Goal: Task Accomplishment & Management: Manage account settings

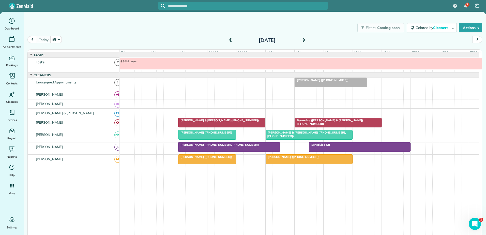
scroll to position [4, 0]
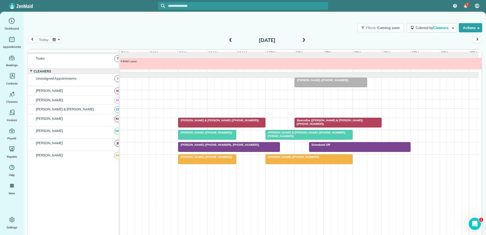
click at [197, 164] on div at bounding box center [206, 158] width 57 height 9
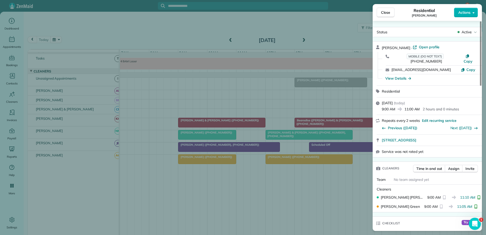
click at [282, 162] on div "Close Residential Keith Norder Actions Status Active Keith Norder · Open profil…" at bounding box center [243, 117] width 486 height 235
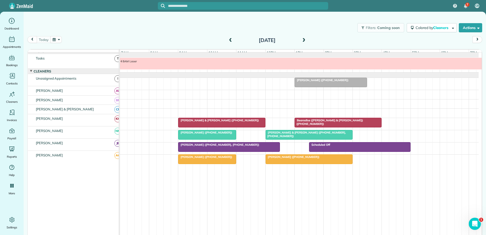
click at [281, 137] on span "[PERSON_NAME] & [PERSON_NAME] ([PHONE_NUMBER], [PHONE_NUMBER])" at bounding box center [305, 134] width 81 height 7
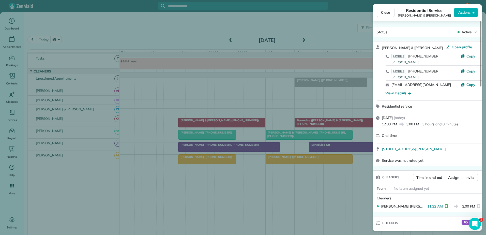
click at [281, 137] on div "Close Residential Service [PERSON_NAME] & [PERSON_NAME] Actions Status Active […" at bounding box center [243, 117] width 486 height 235
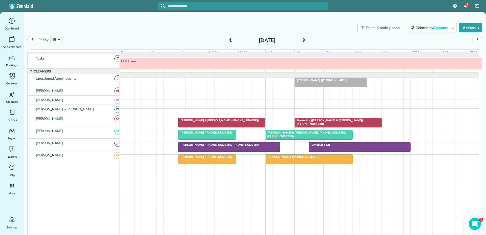
click at [228, 39] on span at bounding box center [231, 40] width 6 height 5
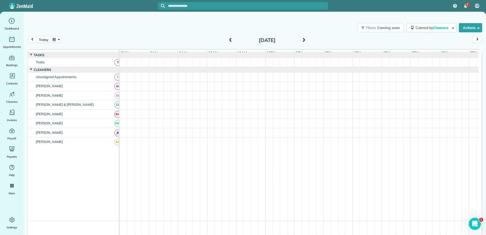
scroll to position [2, 0]
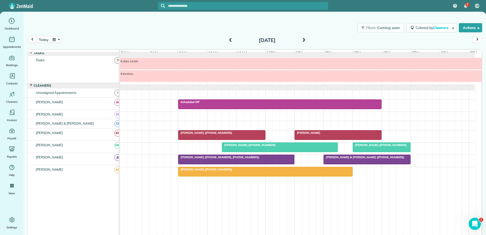
click at [239, 170] on div "Mrs. Kimberly Skiles (+18472246334)" at bounding box center [265, 169] width 171 height 4
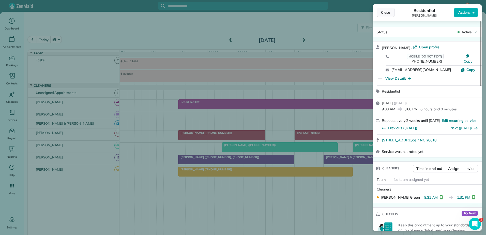
click at [385, 15] on button "Close" at bounding box center [386, 13] width 18 height 10
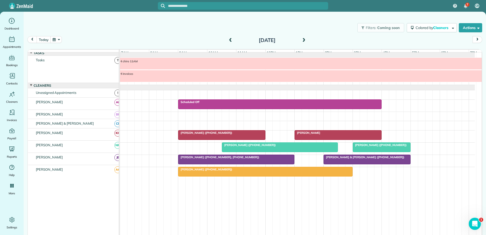
click at [143, 50] on div "7am" at bounding box center [134, 53] width 29 height 7
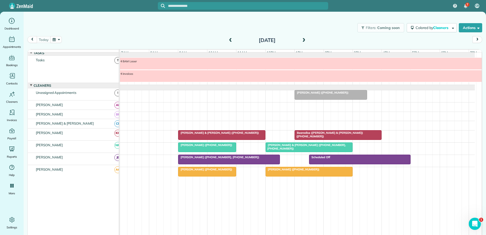
click at [291, 150] on div at bounding box center [309, 147] width 86 height 9
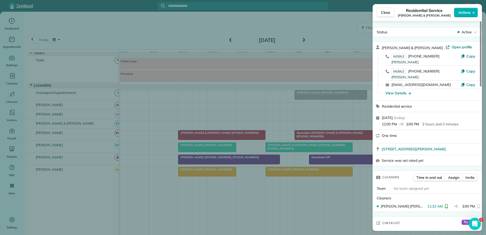
click at [292, 148] on div "Close Residential Service [PERSON_NAME] & [PERSON_NAME] Actions Status Active […" at bounding box center [243, 117] width 486 height 235
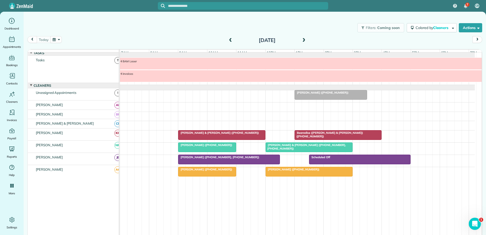
click at [242, 133] on div "[PERSON_NAME] & [PERSON_NAME] ([PHONE_NUMBER])" at bounding box center [222, 133] width 84 height 4
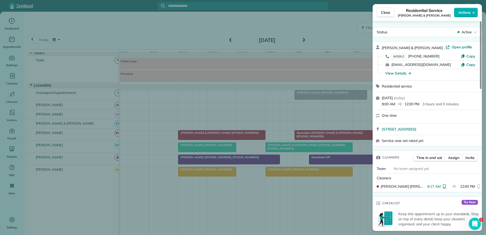
click at [241, 134] on div "Close Residential Service [PERSON_NAME] & [PERSON_NAME] Actions Status Active […" at bounding box center [243, 117] width 486 height 235
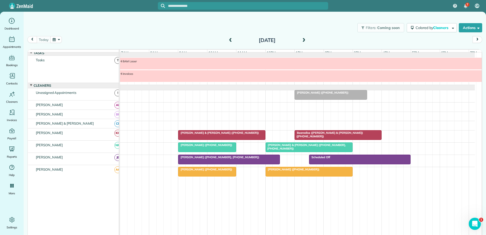
click at [263, 158] on div "[PERSON_NAME] ([PHONE_NUMBER], [PHONE_NUMBER])" at bounding box center [229, 157] width 98 height 4
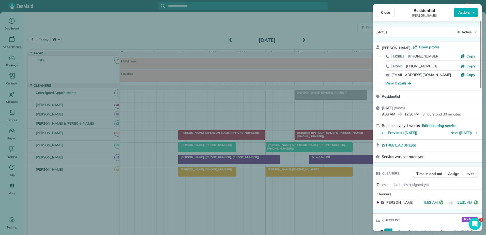
click at [263, 158] on div "Close Residential [PERSON_NAME] Actions Status Active [PERSON_NAME] · Open prof…" at bounding box center [243, 117] width 486 height 235
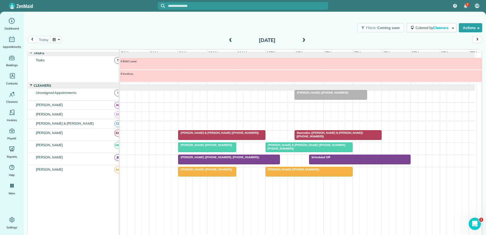
click at [302, 40] on span at bounding box center [304, 40] width 6 height 5
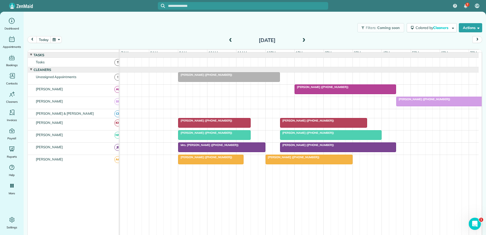
click at [302, 40] on span at bounding box center [304, 40] width 6 height 5
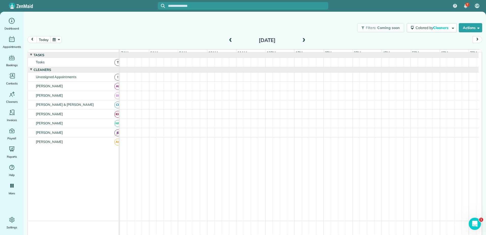
scroll to position [4, 0]
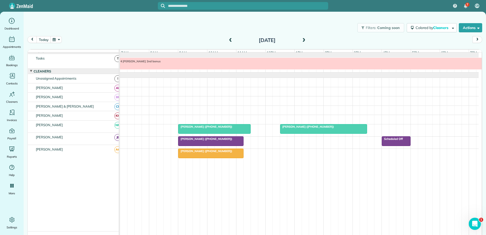
click at [229, 38] on span at bounding box center [231, 41] width 6 height 8
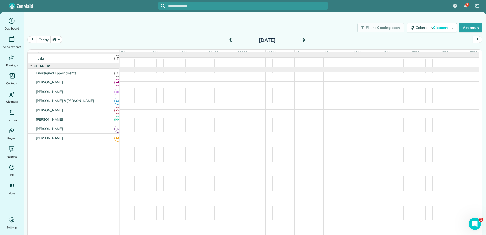
scroll to position [0, 0]
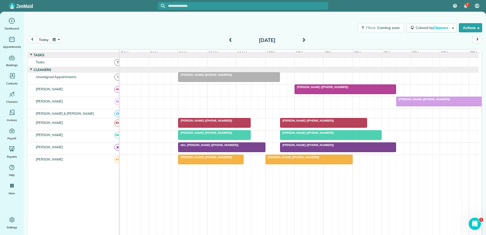
click at [228, 41] on span at bounding box center [231, 40] width 6 height 5
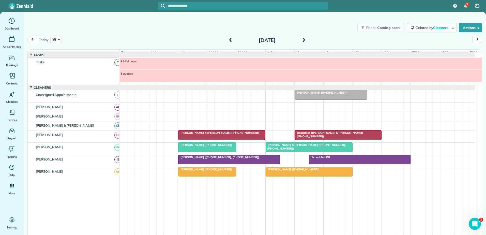
scroll to position [2, 0]
click at [305, 40] on div "[DATE]" at bounding box center [266, 40] width 81 height 8
click at [301, 40] on span at bounding box center [304, 40] width 6 height 5
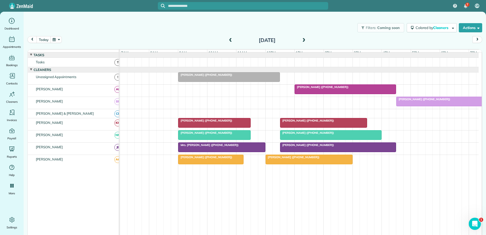
click at [234, 81] on div at bounding box center [228, 76] width 101 height 9
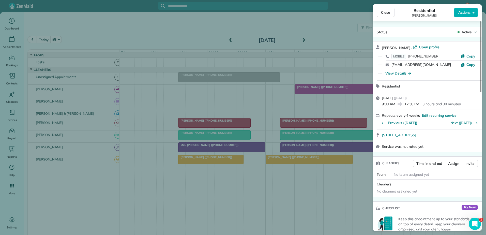
click at [307, 18] on div "Close Residential [PERSON_NAME] Actions Status Active [PERSON_NAME] · Open prof…" at bounding box center [243, 117] width 486 height 235
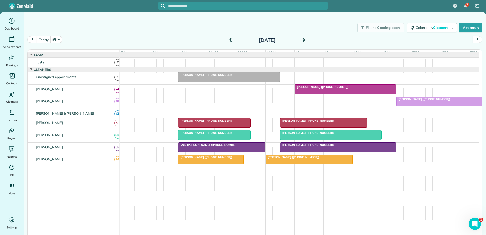
click at [301, 41] on span at bounding box center [304, 40] width 6 height 5
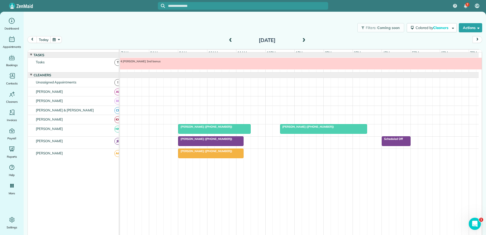
scroll to position [4, 0]
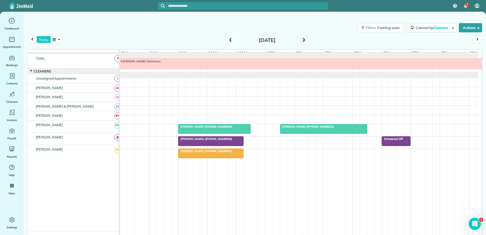
click at [46, 36] on button "today" at bounding box center [44, 39] width 14 height 7
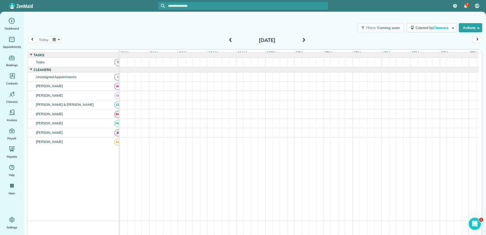
scroll to position [2, 0]
